Goal: Task Accomplishment & Management: Manage account settings

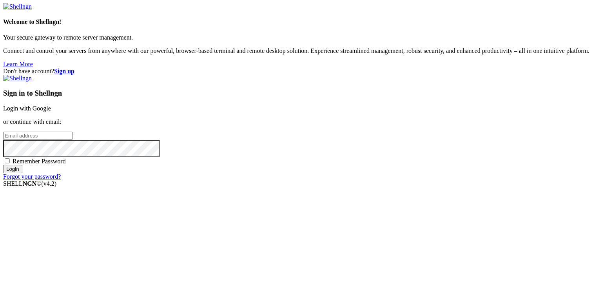
click at [72, 137] on input "email" at bounding box center [37, 136] width 69 height 8
type input "[EMAIL_ADDRESS][DOMAIN_NAME]"
click at [66, 165] on span "Remember Password" at bounding box center [39, 161] width 53 height 7
click at [10, 163] on input "Remember Password" at bounding box center [7, 160] width 5 height 5
checkbox input "true"
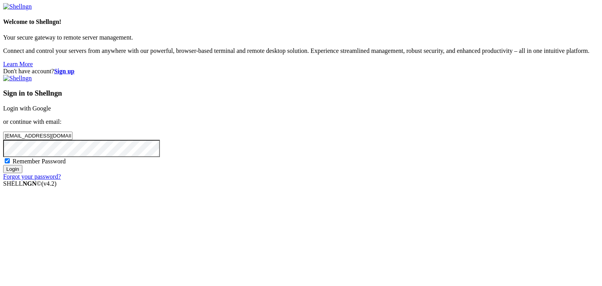
click at [22, 173] on input "Login" at bounding box center [12, 169] width 19 height 8
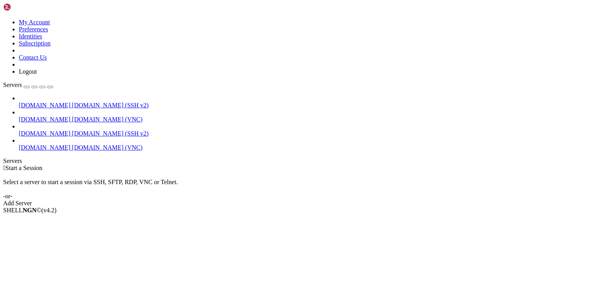
click at [47, 144] on span "[DOMAIN_NAME]" at bounding box center [45, 147] width 52 height 7
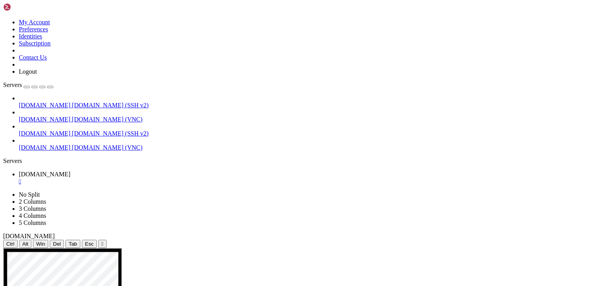
click at [29, 130] on span "[DOMAIN_NAME]" at bounding box center [45, 133] width 52 height 7
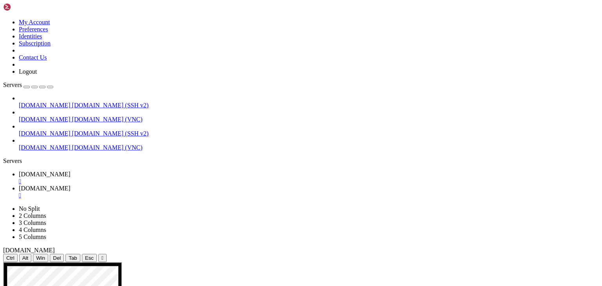
drag, startPoint x: 73, startPoint y: 502, endPoint x: 204, endPoint y: 543, distance: 136.7
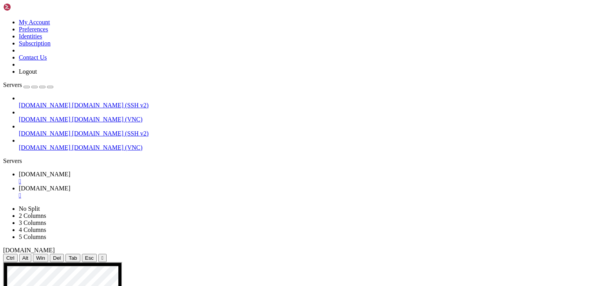
scroll to position [388, 0]
click at [72, 144] on span "[DOMAIN_NAME] (VNC)" at bounding box center [107, 147] width 71 height 7
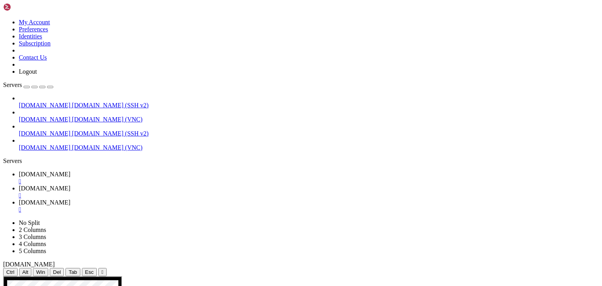
scroll to position [0, 0]
click at [145, 178] on div "" at bounding box center [309, 181] width 580 height 7
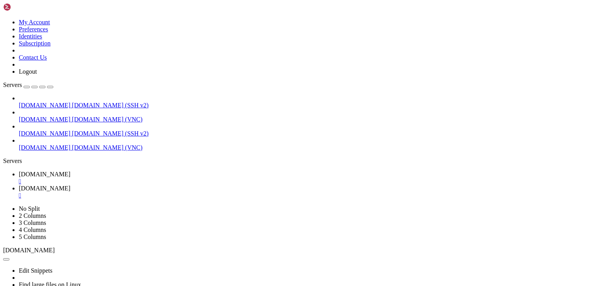
click at [71, 185] on span "[DOMAIN_NAME]" at bounding box center [45, 188] width 52 height 7
click at [71, 171] on span "[DOMAIN_NAME]" at bounding box center [45, 174] width 52 height 7
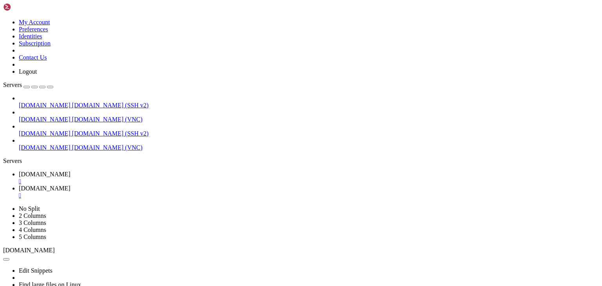
click at [204, 192] on div "" at bounding box center [309, 195] width 580 height 7
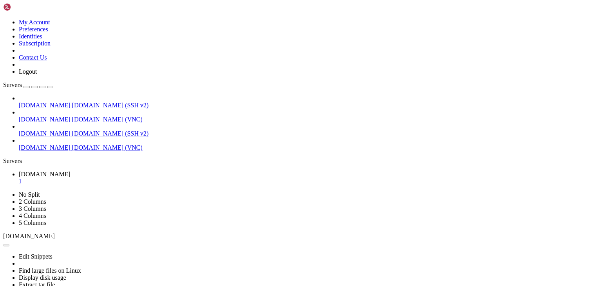
click at [42, 144] on span "[DOMAIN_NAME]" at bounding box center [45, 147] width 52 height 7
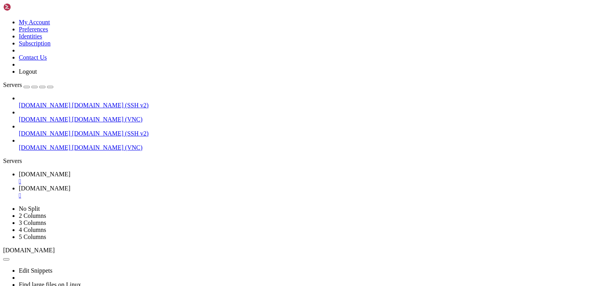
scroll to position [0, 0]
click at [71, 171] on span "[DOMAIN_NAME]" at bounding box center [45, 174] width 52 height 7
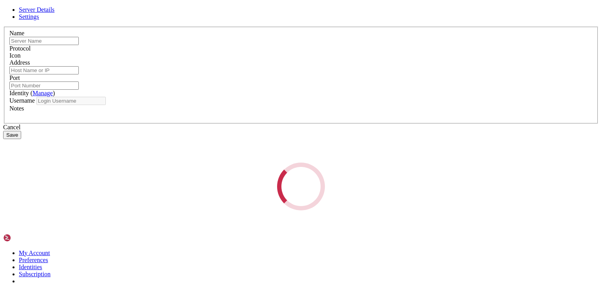
type input "[DOMAIN_NAME]"
type input "5901"
type input "ec2-user"
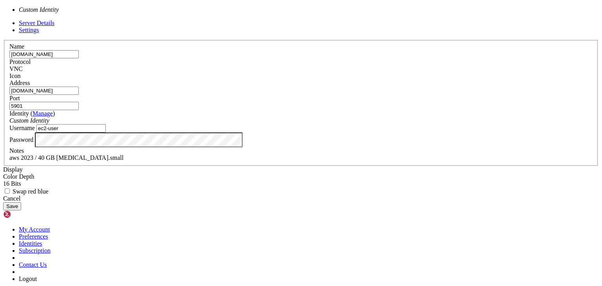
click at [259, 124] on div "Custom Identity" at bounding box center [300, 120] width 583 height 7
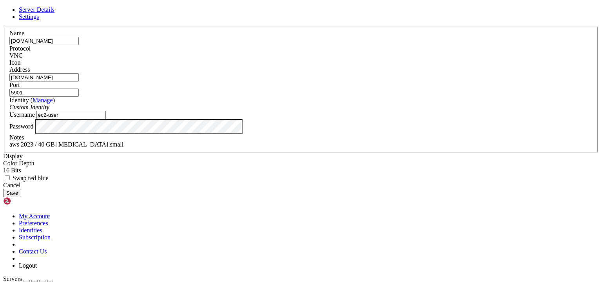
click at [259, 111] on div "Custom Identity" at bounding box center [300, 107] width 583 height 7
click at [39, 20] on span "Settings" at bounding box center [29, 16] width 20 height 7
click at [54, 13] on link "Server Details" at bounding box center [37, 9] width 36 height 7
click at [39, 20] on span "Settings" at bounding box center [29, 16] width 20 height 7
click at [54, 13] on span "Server Details" at bounding box center [37, 9] width 36 height 7
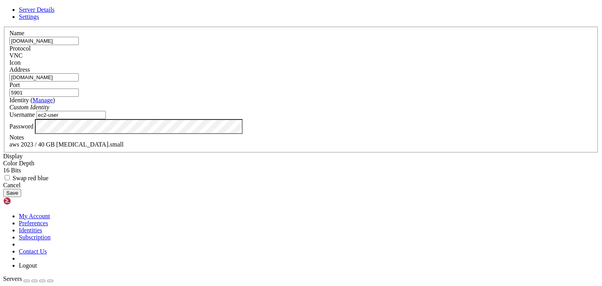
click at [347, 189] on div "Cancel" at bounding box center [301, 185] width 596 height 7
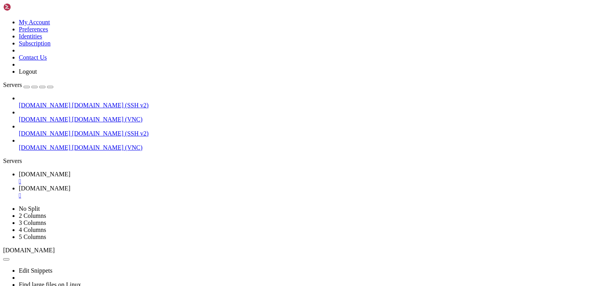
drag, startPoint x: 5, startPoint y: 485, endPoint x: 109, endPoint y: 490, distance: 104.0
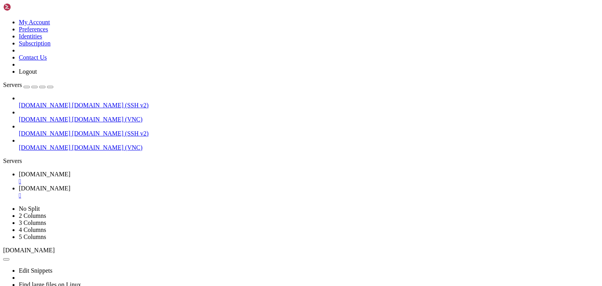
drag, startPoint x: 10, startPoint y: 465, endPoint x: 150, endPoint y: 465, distance: 139.9
drag, startPoint x: 123, startPoint y: 331, endPoint x: 257, endPoint y: 332, distance: 134.4
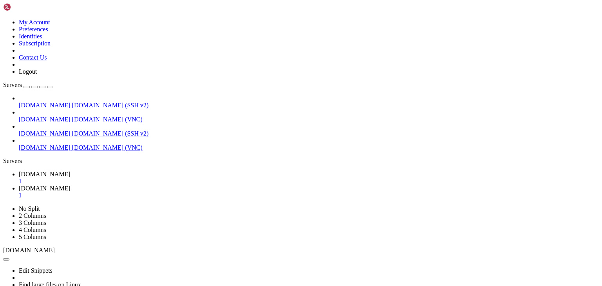
drag, startPoint x: 282, startPoint y: 482, endPoint x: 248, endPoint y: 498, distance: 37.5
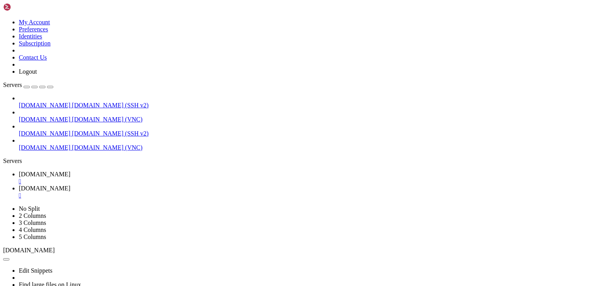
scroll to position [3794, 0]
click at [71, 185] on span "[DOMAIN_NAME]" at bounding box center [45, 188] width 52 height 7
click at [201, 192] on div "" at bounding box center [309, 195] width 580 height 7
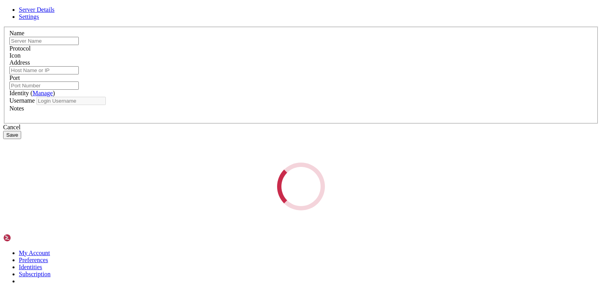
type input "[DOMAIN_NAME]"
type input "5901"
type input "ec2-user"
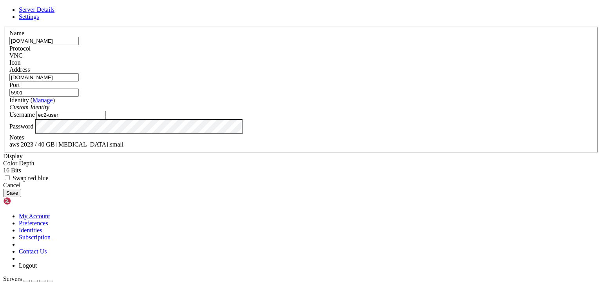
click at [362, 189] on div "Cancel" at bounding box center [301, 185] width 596 height 7
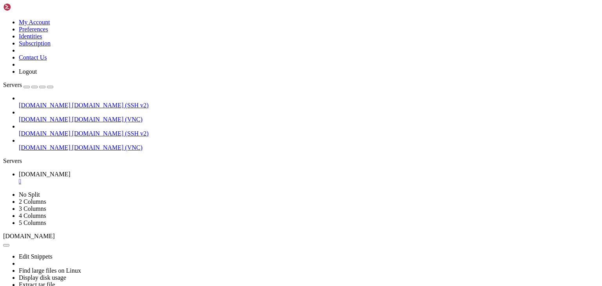
click at [72, 144] on span "[DOMAIN_NAME] (VNC)" at bounding box center [107, 147] width 71 height 7
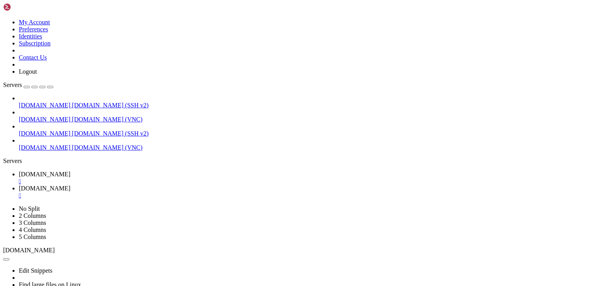
scroll to position [0, 0]
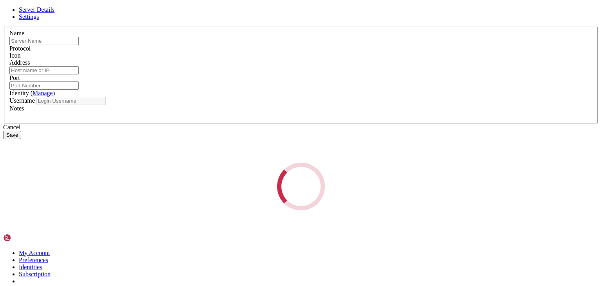
type input "[DOMAIN_NAME]"
type input "5901"
type input "ec2-user"
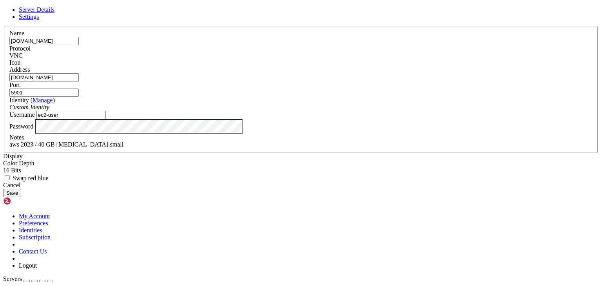
click at [53, 103] on link "Manage" at bounding box center [43, 100] width 20 height 7
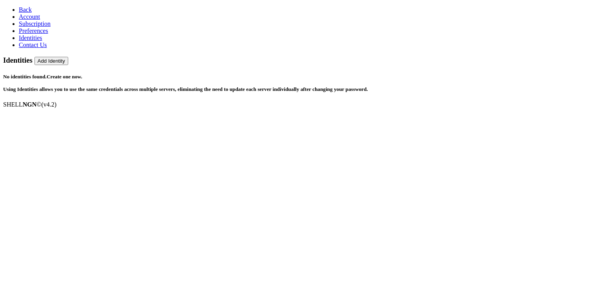
click at [19, 9] on link "Back" at bounding box center [25, 9] width 13 height 7
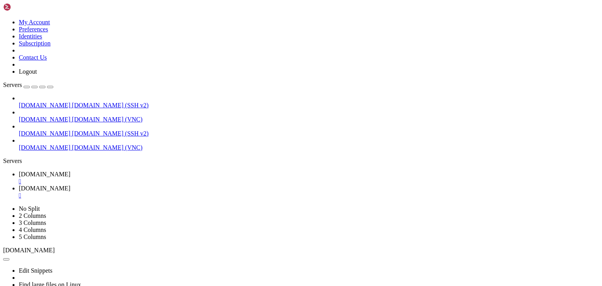
scroll to position [3858, 0]
drag, startPoint x: 32, startPoint y: 148, endPoint x: 40, endPoint y: 147, distance: 8.3
click at [40, 147] on div "[DOMAIN_NAME] [DOMAIN_NAME] (SSH v2) [DOMAIN_NAME] [DOMAIN_NAME] (VNC) [DOMAIN_…" at bounding box center [301, 123] width 596 height 56
click at [30, 86] on button "button" at bounding box center [27, 87] width 6 height 2
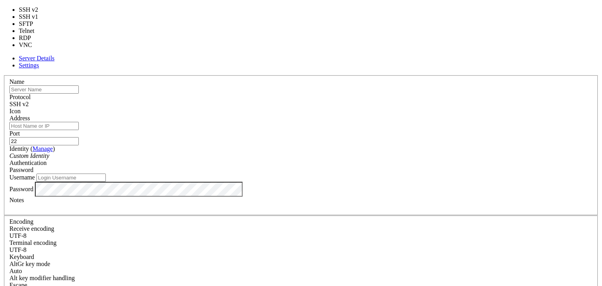
click at [29, 101] on span "SSH v2" at bounding box center [18, 104] width 19 height 7
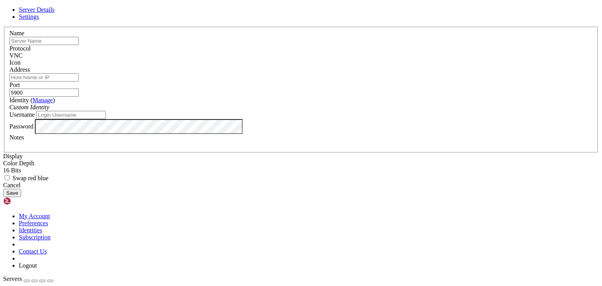
click at [79, 97] on input "5900" at bounding box center [43, 93] width 69 height 8
type input "5901"
click at [79, 45] on input "text" at bounding box center [43, 41] width 69 height 8
type input "[DOMAIN_NAME]"
click at [79, 82] on input "Address" at bounding box center [43, 77] width 69 height 8
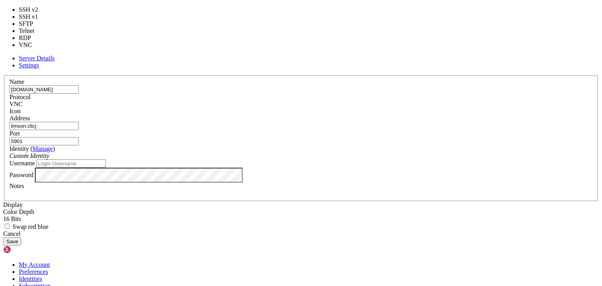
click at [365, 101] on div "VNC" at bounding box center [300, 104] width 583 height 7
drag, startPoint x: 375, startPoint y: 84, endPoint x: 398, endPoint y: 69, distance: 27.9
click at [398, 75] on fieldset "Name [PERSON_NAME][DOMAIN_NAME] Protocol VNC Icon Address limson.clicj Port 590…" at bounding box center [301, 138] width 594 height 126
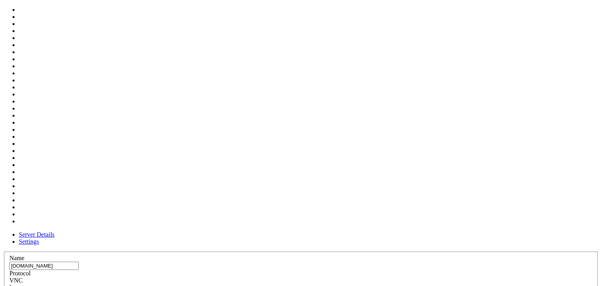
click at [398, 286] on div at bounding box center [300, 291] width 583 height 0
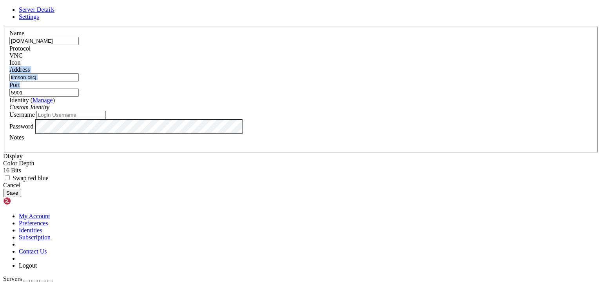
click at [79, 82] on input "limson.clicj" at bounding box center [43, 77] width 69 height 8
type input "[DOMAIN_NAME]"
click at [301, 111] on div "Identity ( Manage ) Custom Identity" at bounding box center [300, 104] width 583 height 14
click at [106, 119] on input "Username" at bounding box center [70, 115] width 69 height 8
type input "ec2-user"
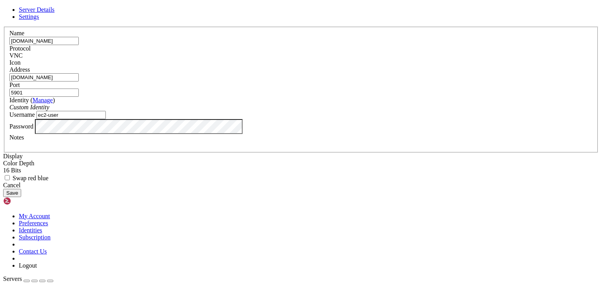
click at [21, 197] on button "Save" at bounding box center [12, 193] width 18 height 8
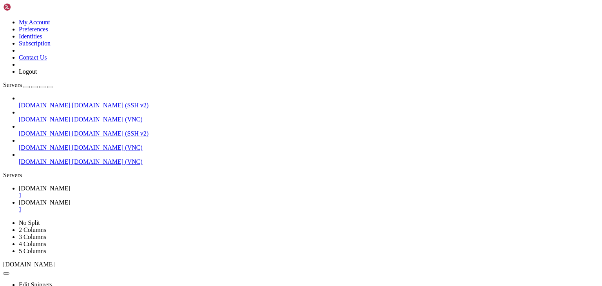
click at [72, 158] on span "[DOMAIN_NAME] (VNC)" at bounding box center [107, 161] width 71 height 7
click at [258, 220] on div "" at bounding box center [309, 223] width 580 height 7
click at [204, 206] on div "" at bounding box center [309, 209] width 580 height 7
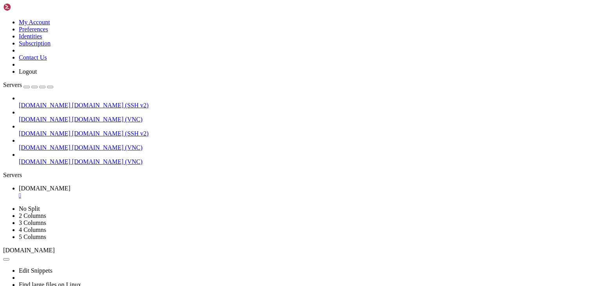
scroll to position [3879, 0]
click at [72, 144] on span "[DOMAIN_NAME] (VNC)" at bounding box center [107, 147] width 71 height 7
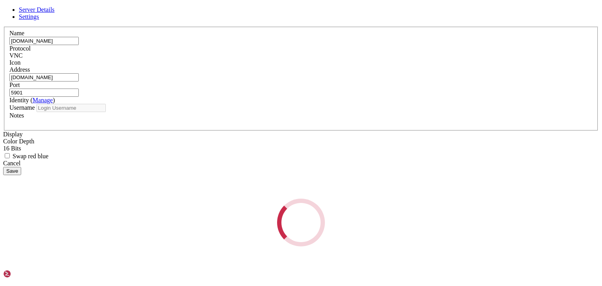
type input "ec2-user"
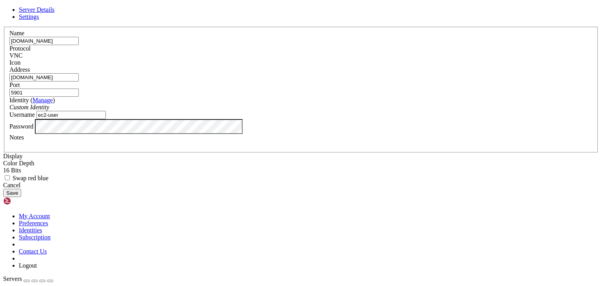
click at [79, 96] on input "5901" at bounding box center [43, 93] width 69 height 8
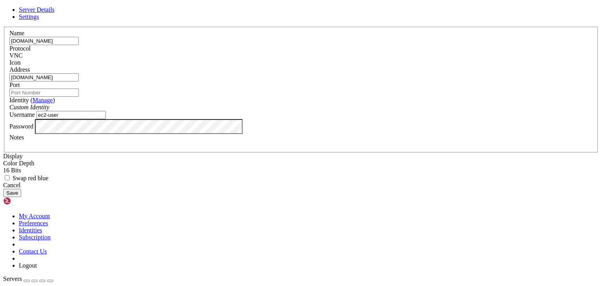
click at [79, 82] on input "[DOMAIN_NAME]" at bounding box center [43, 77] width 69 height 8
type input "[DOMAIN_NAME]::5901"
click at [21, 197] on button "Save" at bounding box center [12, 193] width 18 height 8
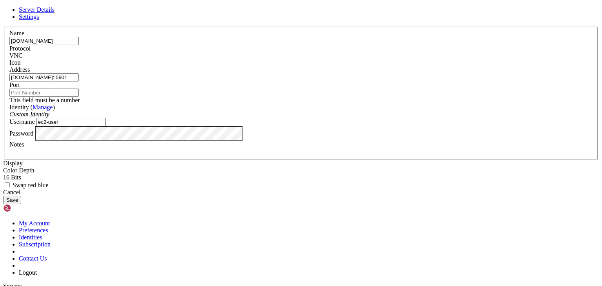
click at [79, 96] on input "Port" at bounding box center [43, 93] width 69 height 8
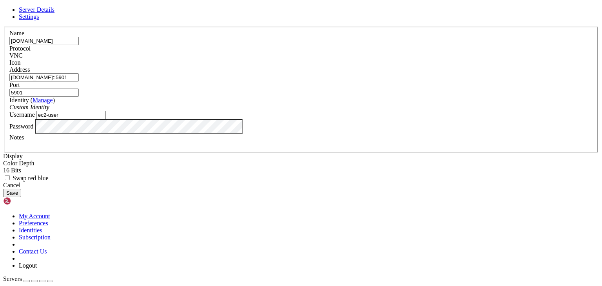
type input "5901"
drag, startPoint x: 229, startPoint y: 99, endPoint x: 334, endPoint y: 115, distance: 106.2
click at [334, 115] on fieldset "Name [PERSON_NAME][DOMAIN_NAME] Protocol VNC Icon Address [DOMAIN_NAME]::5901 P…" at bounding box center [301, 90] width 594 height 126
type input "[DOMAIN_NAME]"
click at [21, 197] on button "Save" at bounding box center [12, 193] width 18 height 8
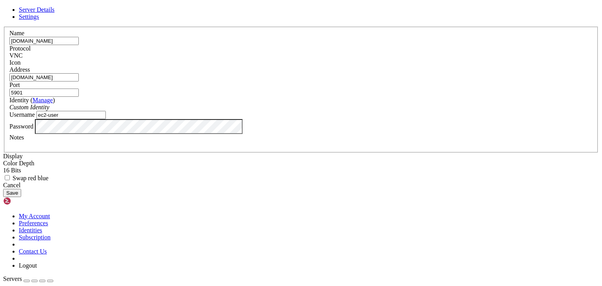
click at [39, 20] on span "Settings" at bounding box center [29, 16] width 20 height 7
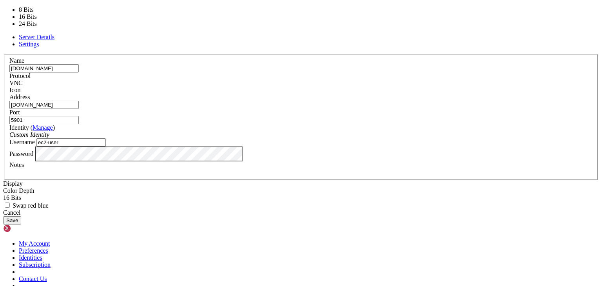
click at [231, 194] on div "16 Bits" at bounding box center [301, 197] width 596 height 7
click at [283, 180] on div "Display Color Depth 16 Bits Swap red blue" at bounding box center [301, 194] width 596 height 29
click at [230, 194] on div "16 Bits" at bounding box center [301, 197] width 596 height 7
click at [235, 180] on div "Display" at bounding box center [301, 183] width 596 height 7
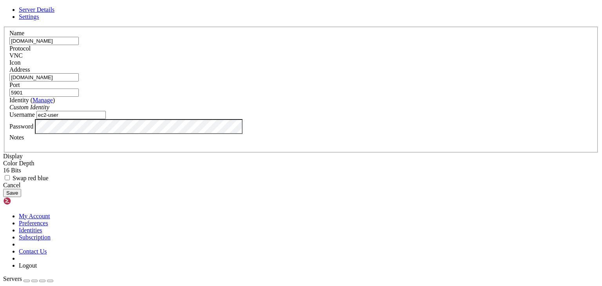
click at [54, 13] on span "Server Details" at bounding box center [37, 9] width 36 height 7
click at [356, 189] on div "Cancel" at bounding box center [301, 185] width 596 height 7
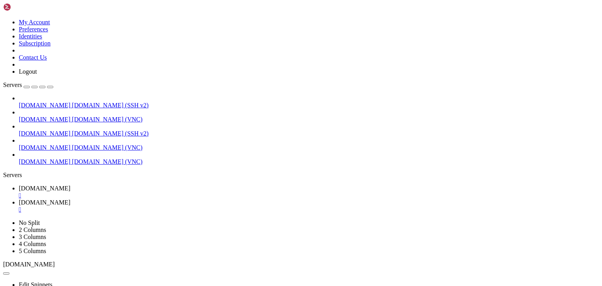
click at [71, 185] on span "[DOMAIN_NAME]" at bounding box center [45, 188] width 52 height 7
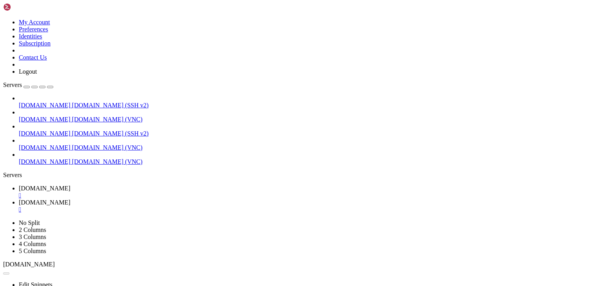
click at [148, 192] on div "" at bounding box center [309, 195] width 580 height 7
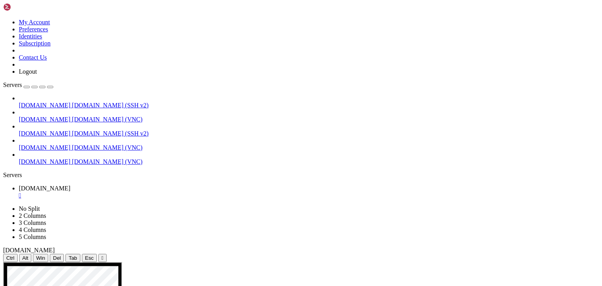
click at [148, 192] on div "" at bounding box center [309, 195] width 580 height 7
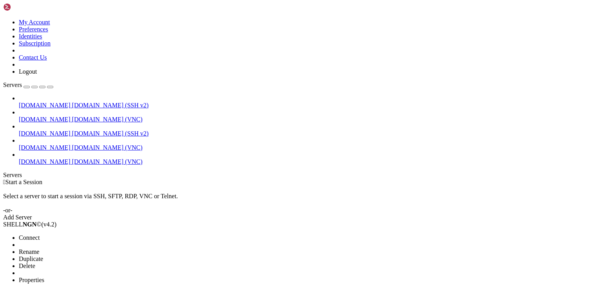
drag, startPoint x: 58, startPoint y: 174, endPoint x: 65, endPoint y: 169, distance: 8.7
click at [65, 234] on ul "Connect Open SFTP New Server New Folder Rename Duplicate Delete Properties" at bounding box center [46, 258] width 87 height 49
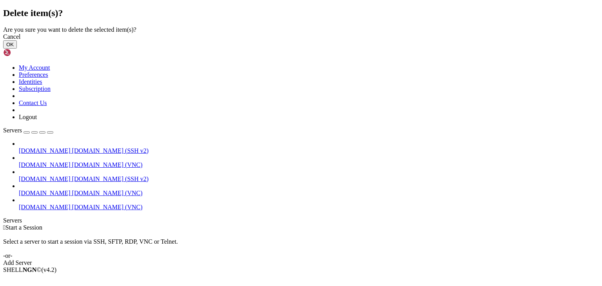
click at [65, 49] on div "Delete item(s)? Are you sure you want to delete the selected item(s)? Cancel OK" at bounding box center [301, 28] width 596 height 41
click at [17, 49] on button "OK" at bounding box center [10, 44] width 14 height 8
